Goal: Information Seeking & Learning: Learn about a topic

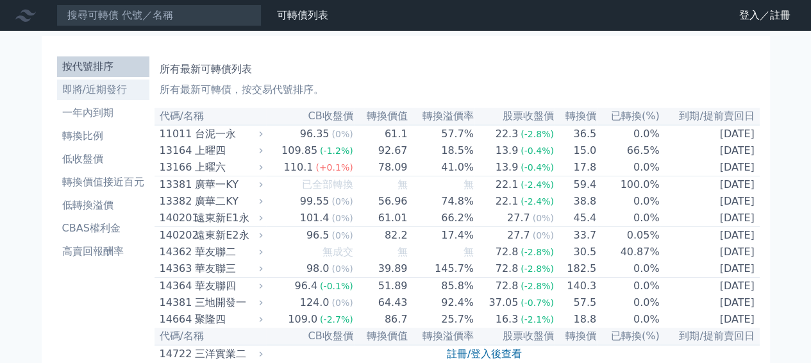
click at [87, 85] on li "即將/近期發行" at bounding box center [103, 89] width 92 height 15
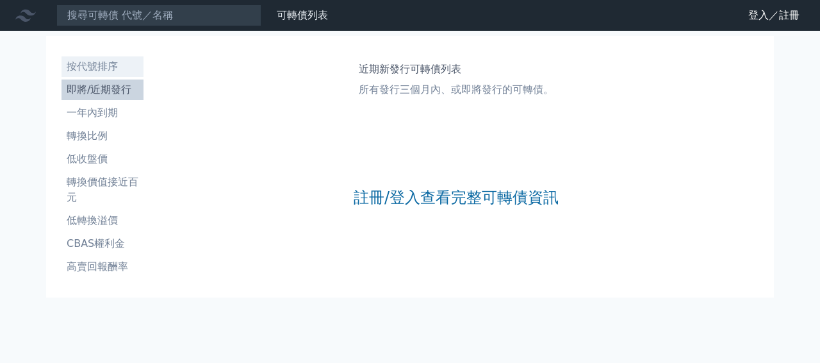
click at [110, 75] on link "按代號排序" at bounding box center [103, 66] width 82 height 21
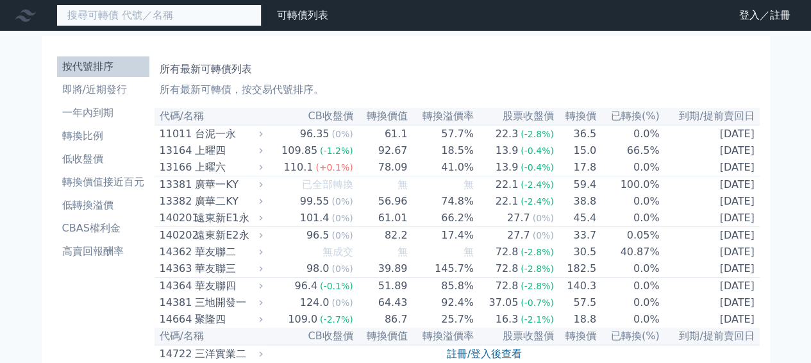
click at [167, 14] on input at bounding box center [158, 15] width 205 height 22
type input "6982"
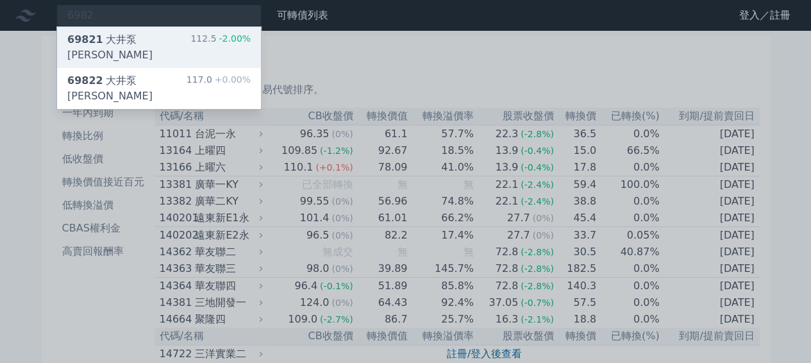
click at [149, 42] on div "69821 [PERSON_NAME]" at bounding box center [128, 47] width 123 height 31
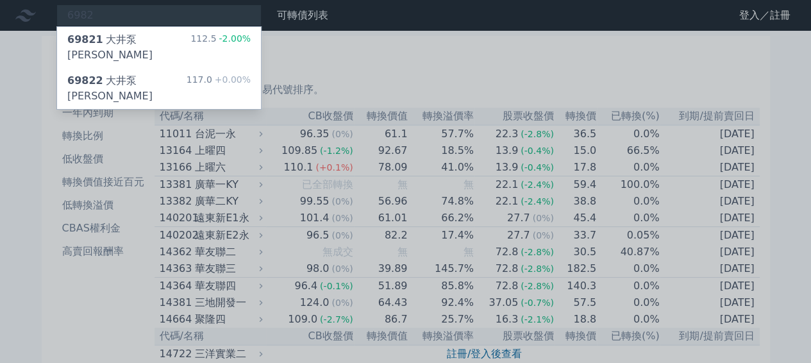
click at [337, 65] on div at bounding box center [405, 181] width 811 height 363
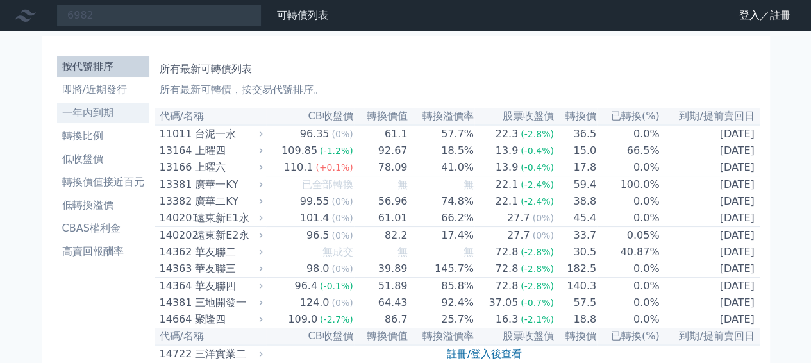
click at [113, 115] on li "一年內到期" at bounding box center [103, 112] width 92 height 15
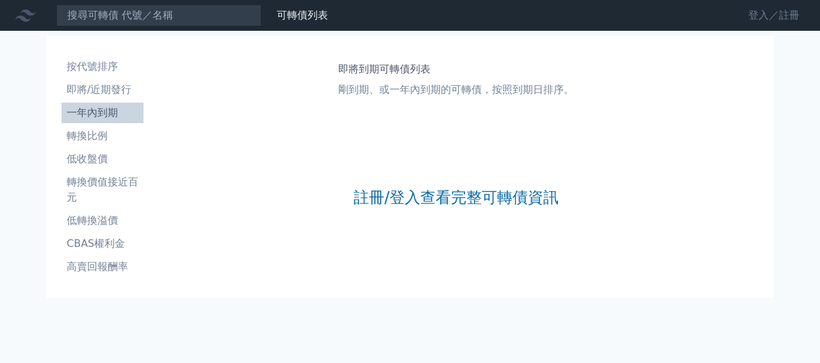
click at [762, 17] on link "登入／註冊" at bounding box center [774, 15] width 72 height 21
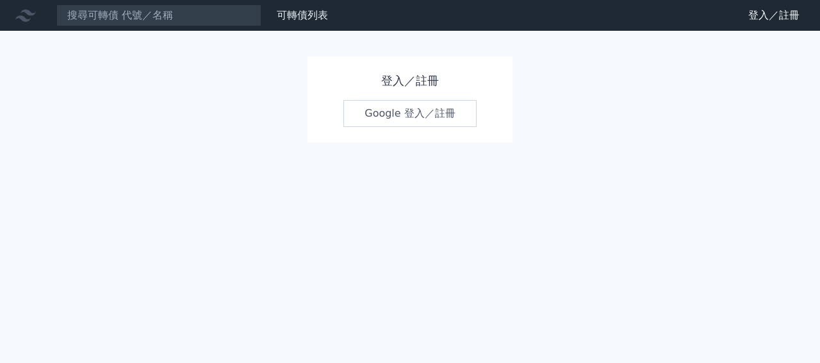
click at [415, 125] on link "Google 登入／註冊" at bounding box center [410, 113] width 133 height 27
click at [309, 21] on link "可轉債列表" at bounding box center [302, 15] width 51 height 12
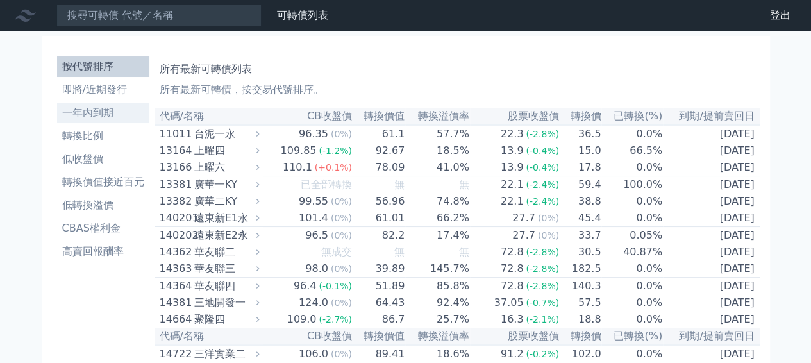
click at [101, 115] on li "一年內到期" at bounding box center [103, 112] width 92 height 15
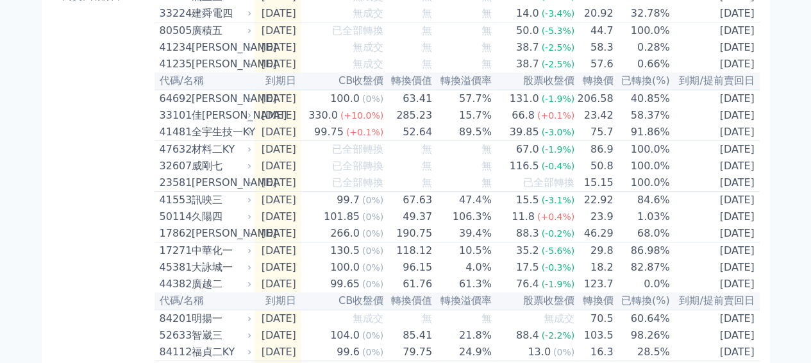
scroll to position [256, 0]
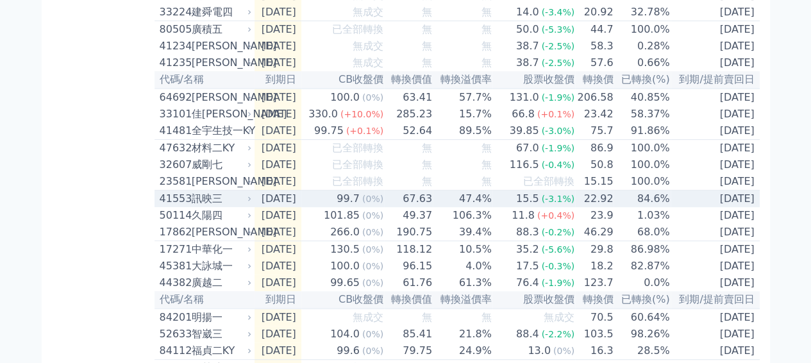
click at [460, 208] on td "47.4%" at bounding box center [463, 198] width 60 height 17
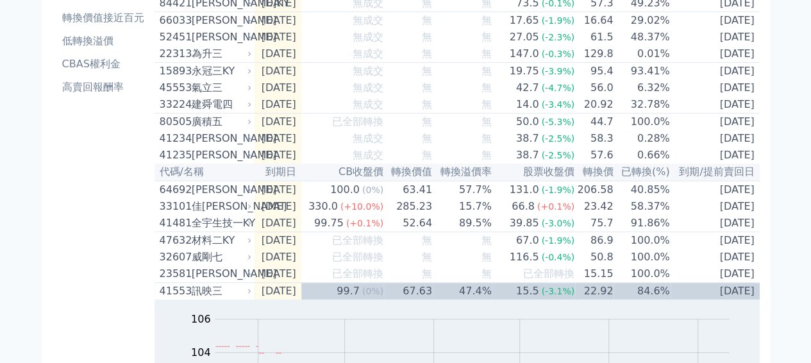
scroll to position [192, 0]
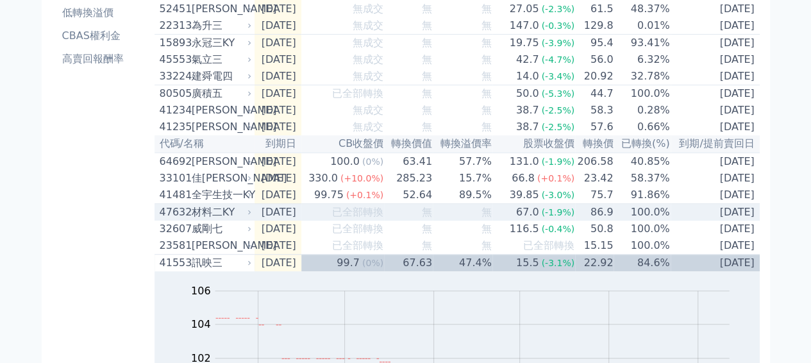
click at [619, 221] on td "100.0%" at bounding box center [641, 212] width 56 height 17
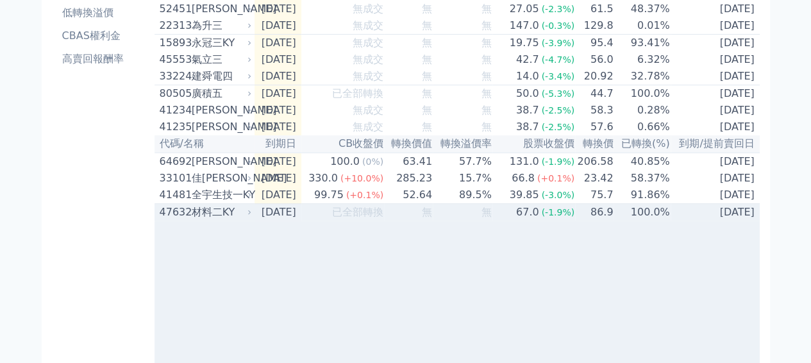
click at [637, 221] on td "100.0%" at bounding box center [641, 212] width 56 height 17
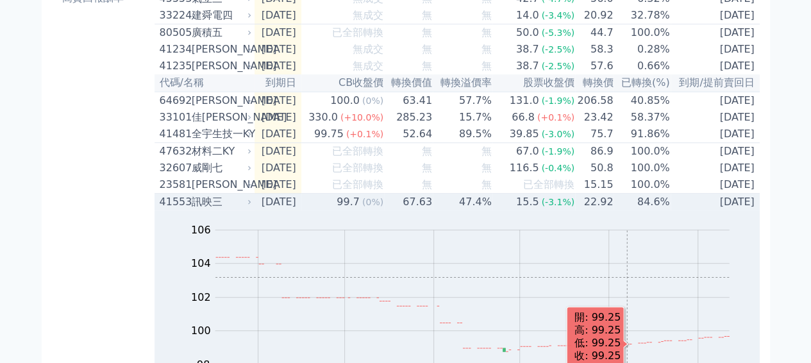
scroll to position [320, 0]
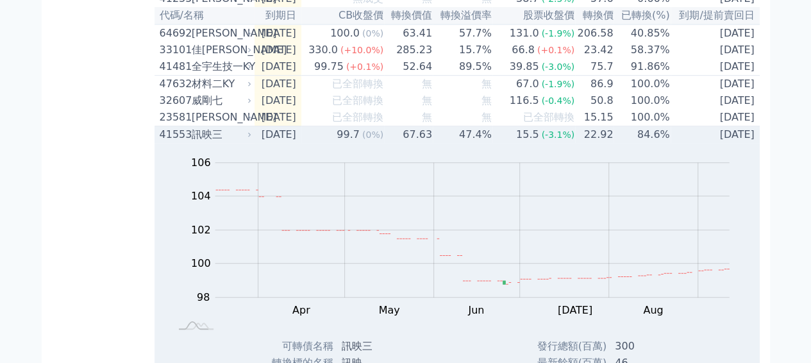
click at [642, 144] on td "84.6%" at bounding box center [641, 134] width 56 height 17
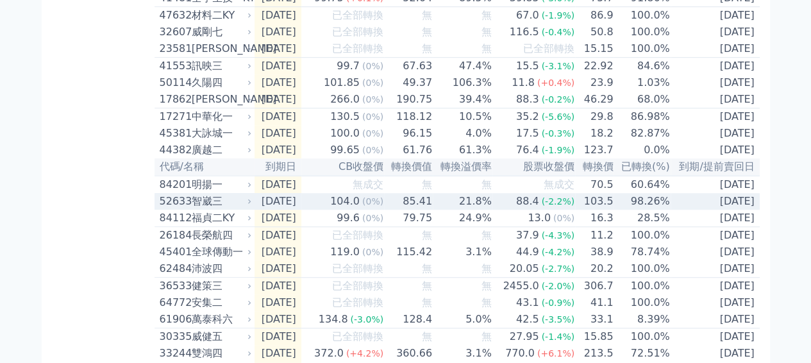
scroll to position [449, 0]
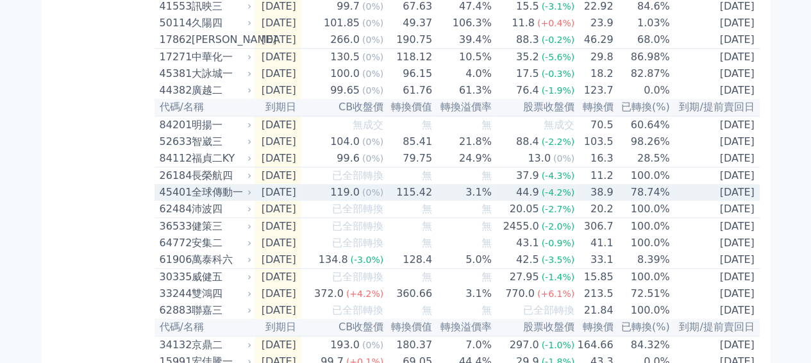
click at [486, 201] on td "3.1%" at bounding box center [463, 192] width 60 height 17
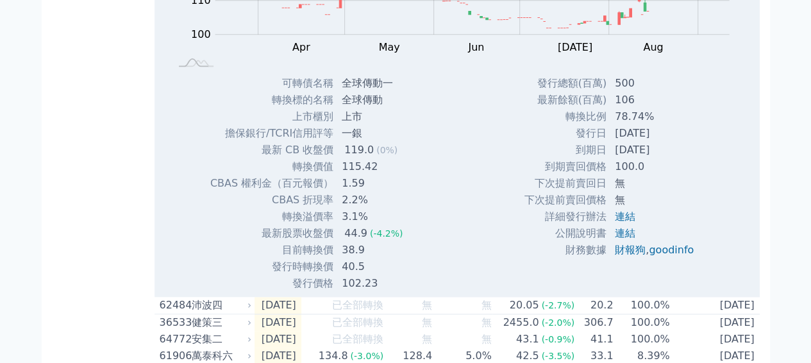
scroll to position [577, 0]
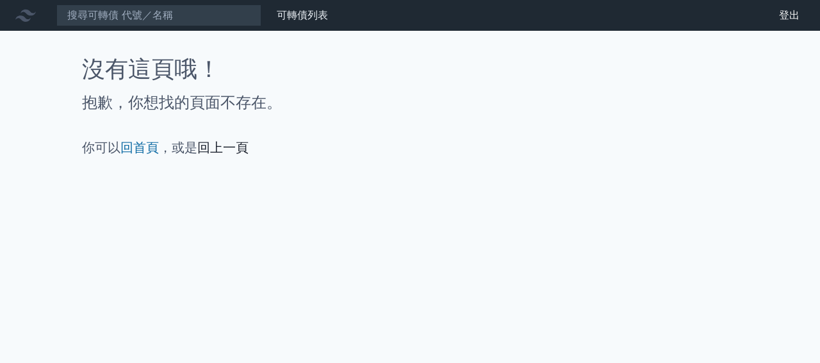
click at [232, 145] on link "回上一頁" at bounding box center [222, 147] width 51 height 15
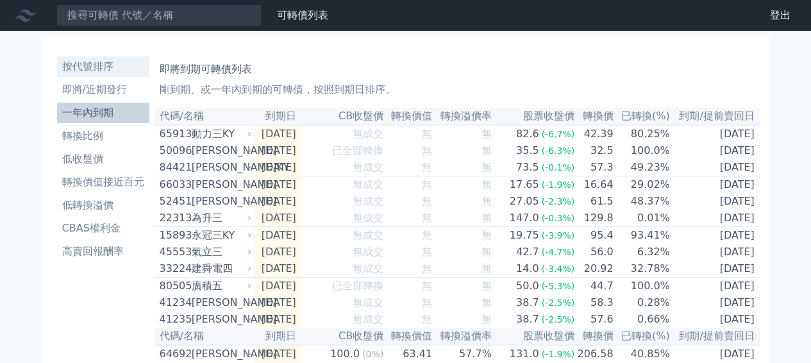
click at [109, 65] on li "按代號排序" at bounding box center [103, 66] width 92 height 15
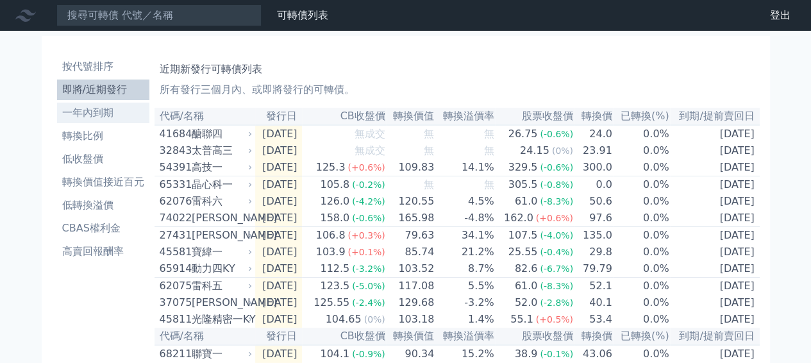
click at [115, 117] on li "一年內到期" at bounding box center [103, 112] width 92 height 15
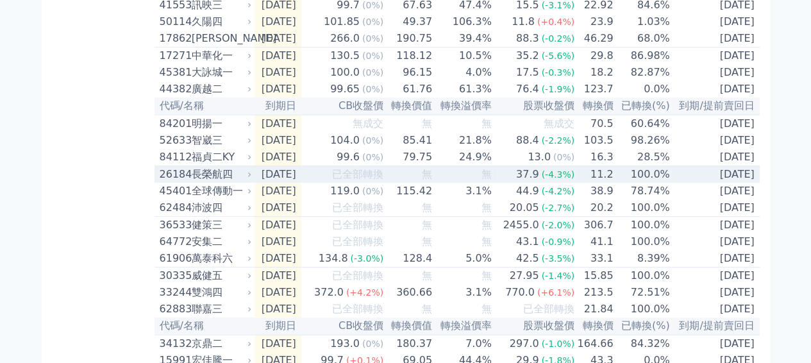
scroll to position [449, 0]
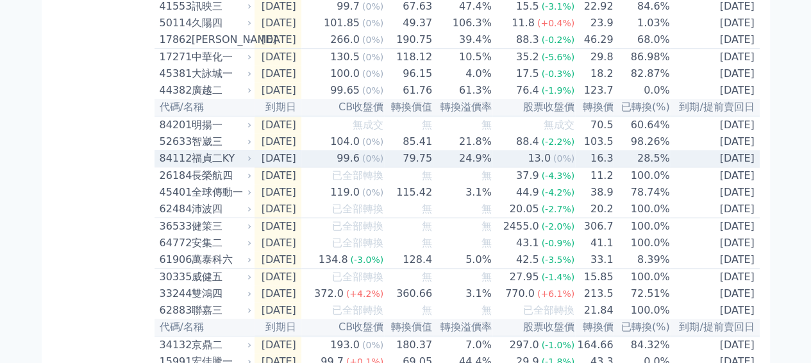
click at [588, 167] on td "16.3" at bounding box center [594, 158] width 38 height 17
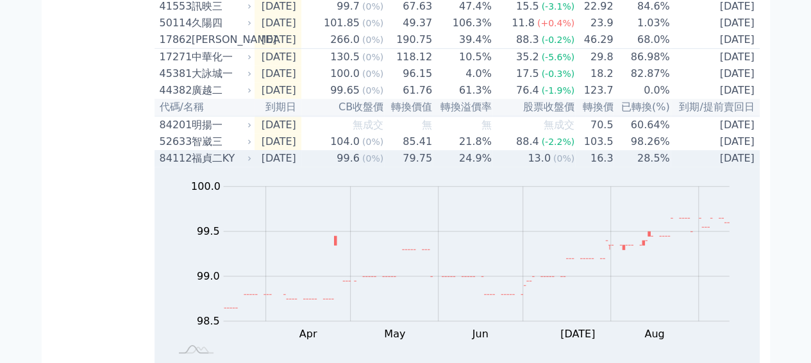
click at [588, 167] on td "16.3" at bounding box center [594, 158] width 38 height 17
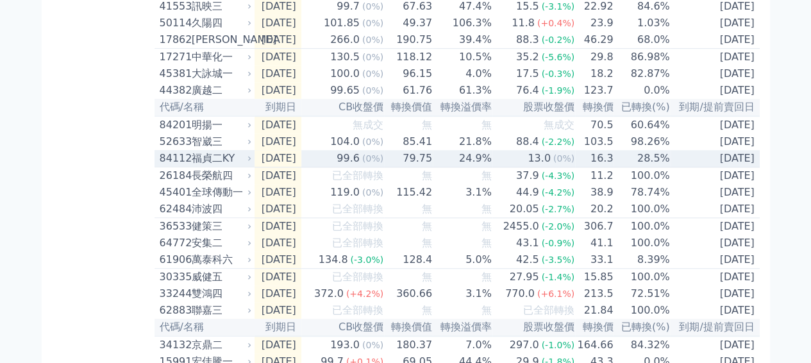
click at [588, 167] on td "16.3" at bounding box center [594, 158] width 38 height 17
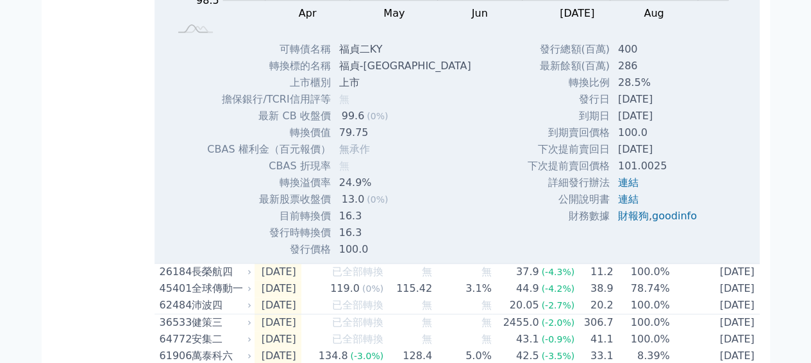
scroll to position [705, 0]
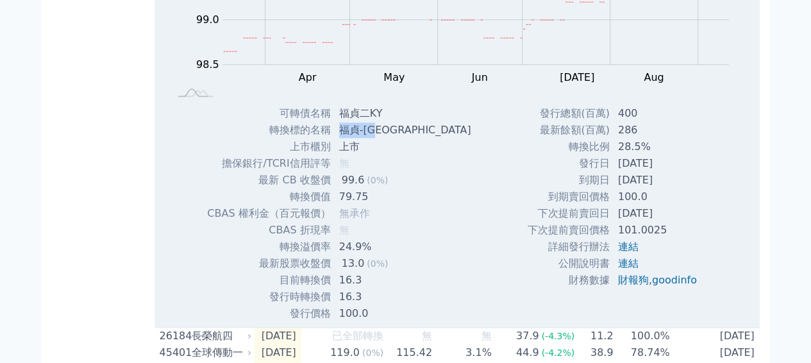
drag, startPoint x: 345, startPoint y: 170, endPoint x: 383, endPoint y: 167, distance: 38.5
click at [383, 138] on td "福貞-[GEOGRAPHIC_DATA]" at bounding box center [406, 130] width 150 height 17
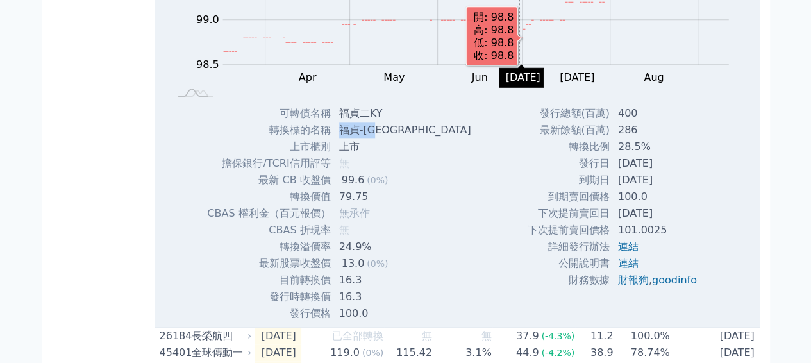
copy td "福貞-[GEOGRAPHIC_DATA]"
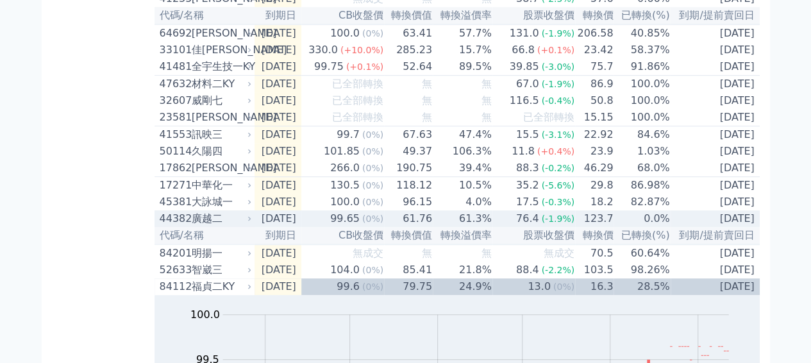
scroll to position [256, 0]
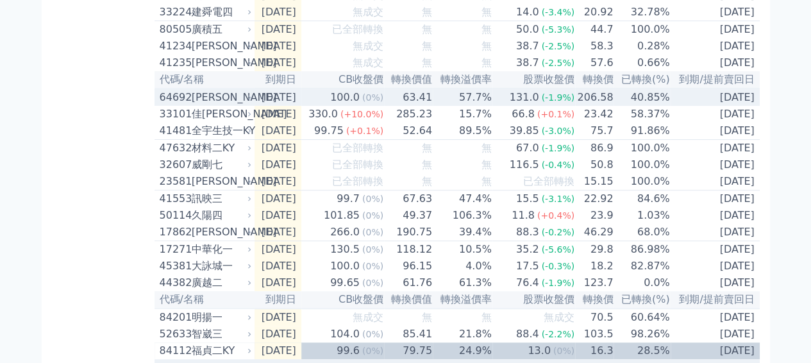
click at [519, 105] on div "131.0" at bounding box center [524, 97] width 35 height 15
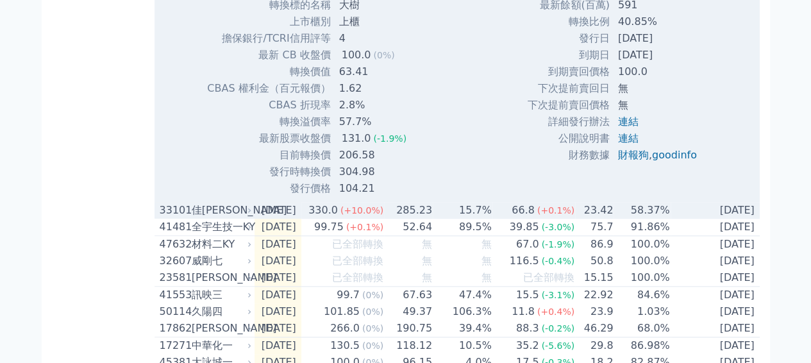
scroll to position [513, 0]
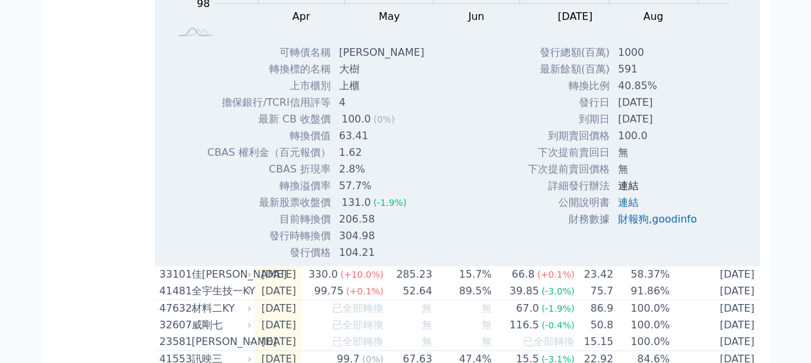
click at [627, 192] on link "連結" at bounding box center [628, 185] width 21 height 12
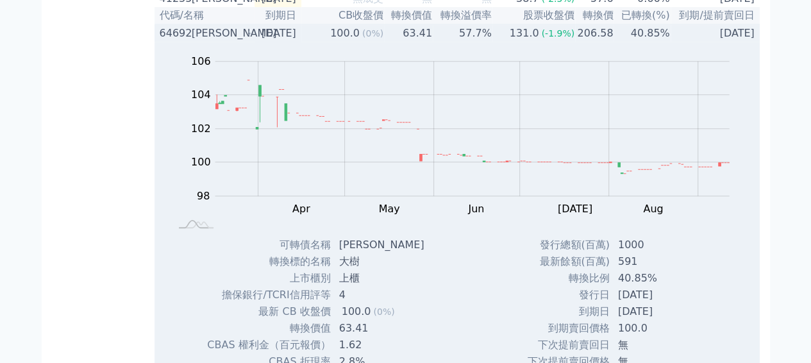
scroll to position [256, 0]
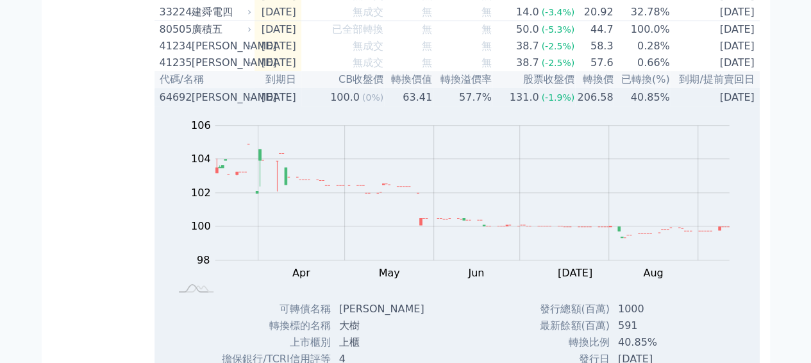
click at [618, 106] on td "40.85%" at bounding box center [641, 96] width 56 height 17
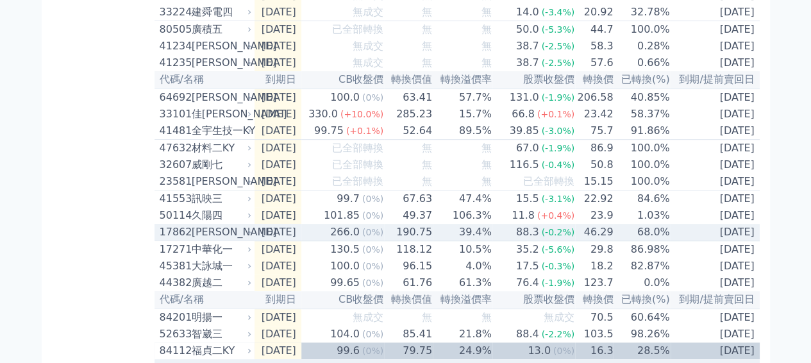
scroll to position [192, 0]
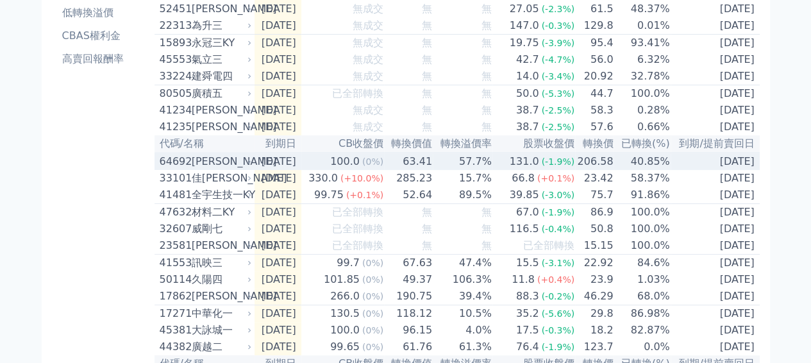
click at [522, 169] on div "131.0" at bounding box center [524, 161] width 35 height 15
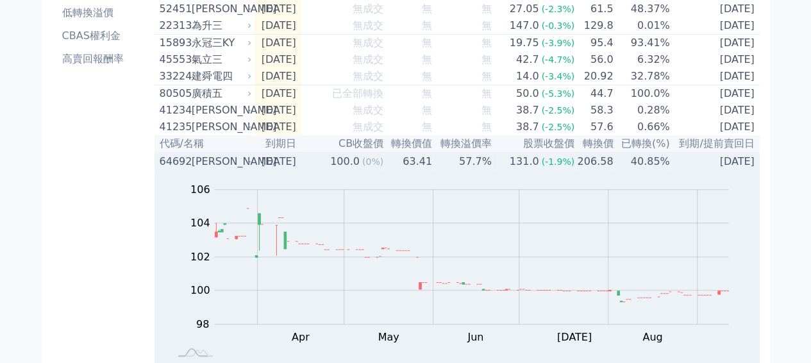
click at [522, 169] on div "131.0" at bounding box center [524, 161] width 35 height 15
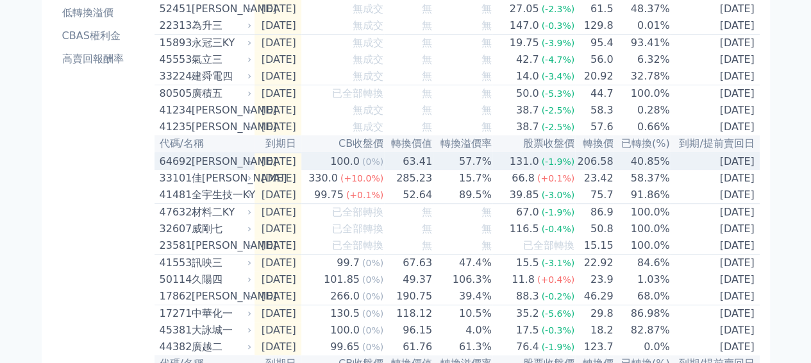
click at [520, 169] on div "131.0" at bounding box center [524, 161] width 35 height 15
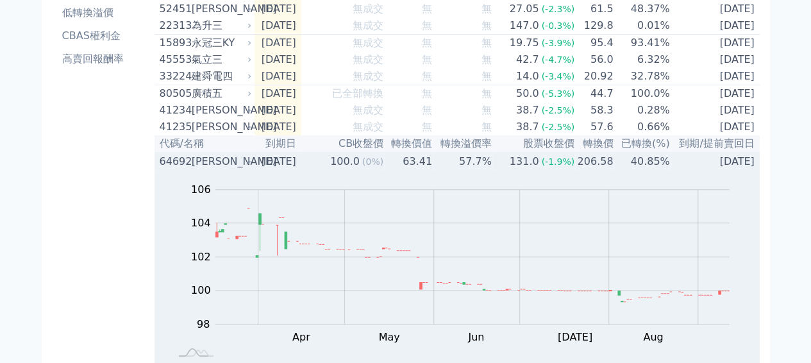
click at [534, 169] on div "131.0" at bounding box center [524, 161] width 35 height 15
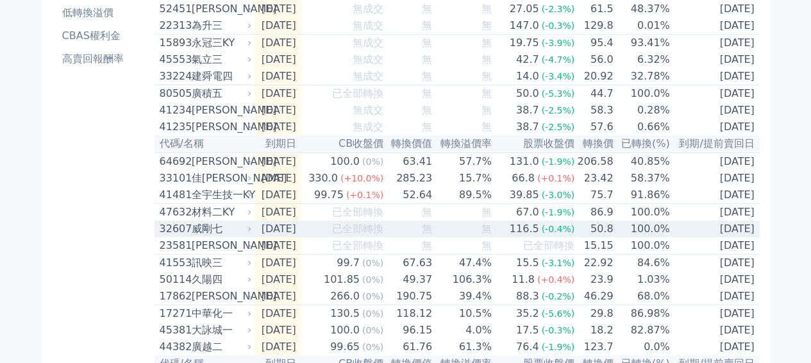
click at [474, 237] on td "無" at bounding box center [463, 228] width 60 height 17
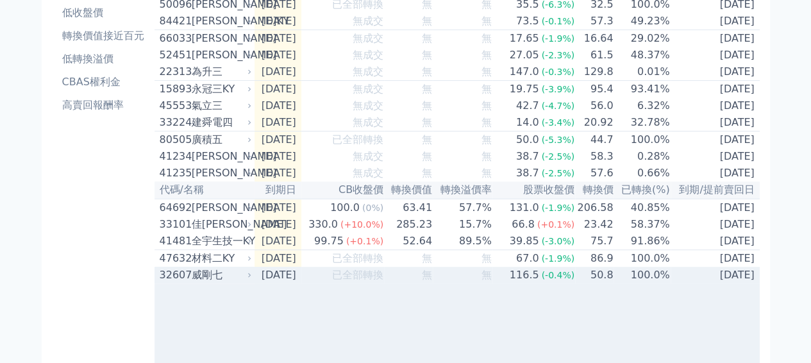
scroll to position [128, 0]
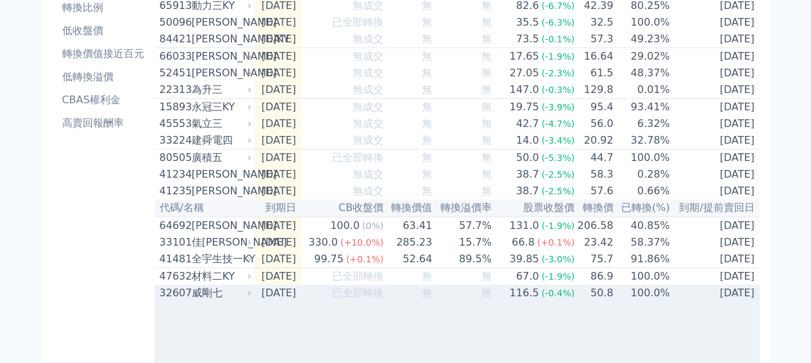
click at [534, 301] on div "116.5" at bounding box center [524, 292] width 35 height 15
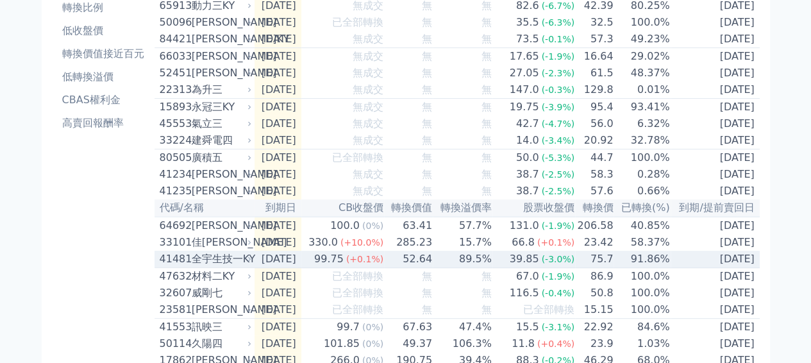
click at [538, 267] on div "39.85" at bounding box center [524, 258] width 35 height 15
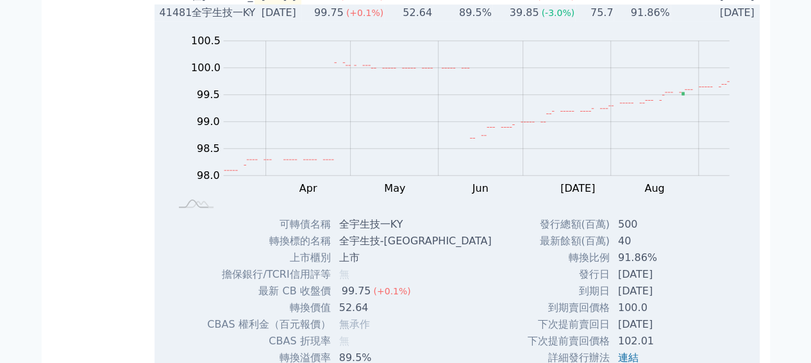
scroll to position [320, 0]
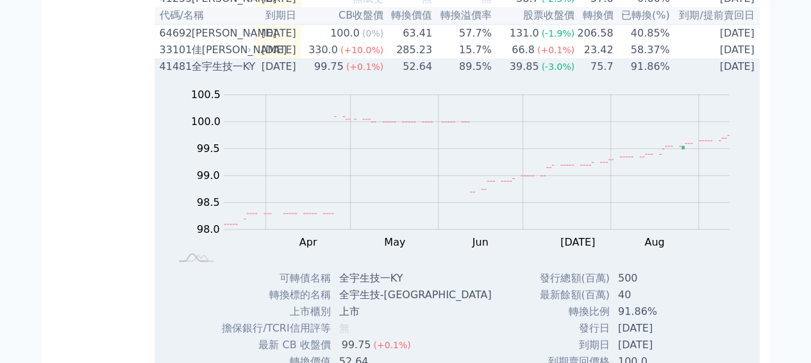
click at [510, 75] on td "39.85 (-3.0%)" at bounding box center [533, 66] width 83 height 17
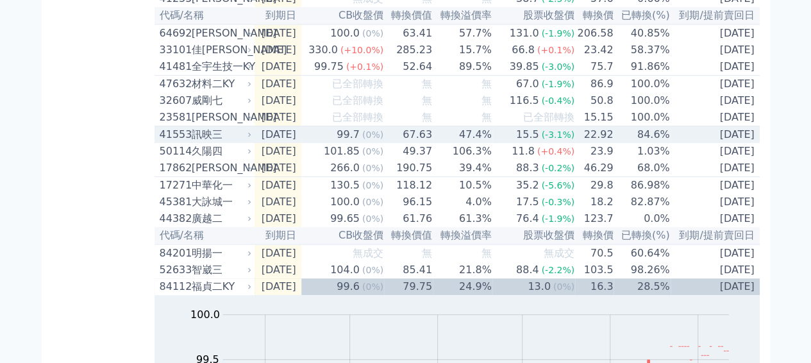
click at [450, 144] on td "47.4%" at bounding box center [463, 134] width 60 height 17
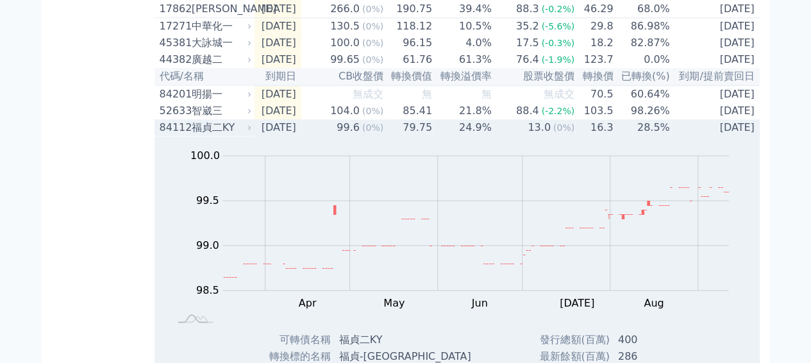
scroll to position [833, 0]
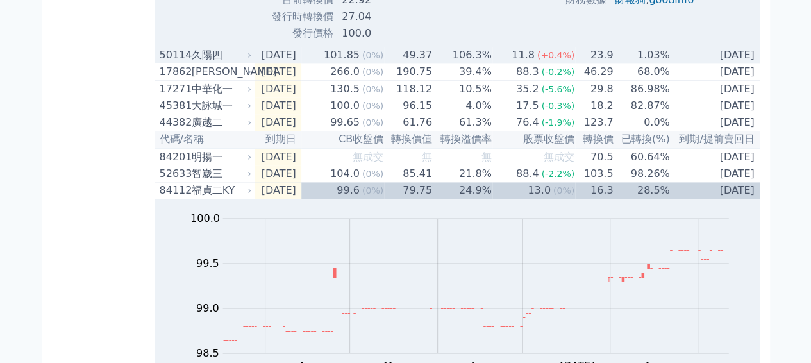
click at [520, 63] on div "11.8" at bounding box center [523, 54] width 28 height 15
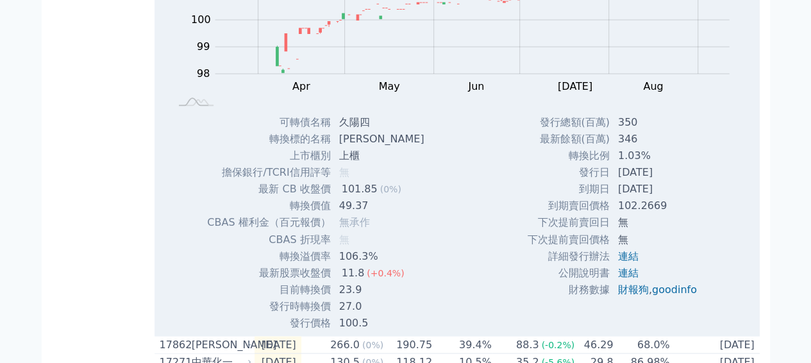
scroll to position [1090, 0]
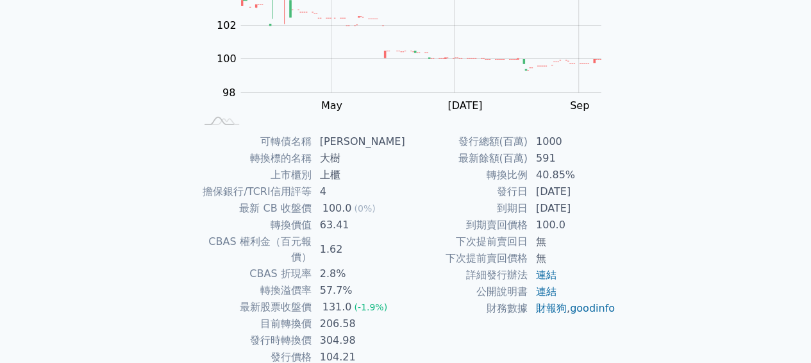
scroll to position [231, 0]
